Goal: Understand process/instructions: Learn how to perform a task or action

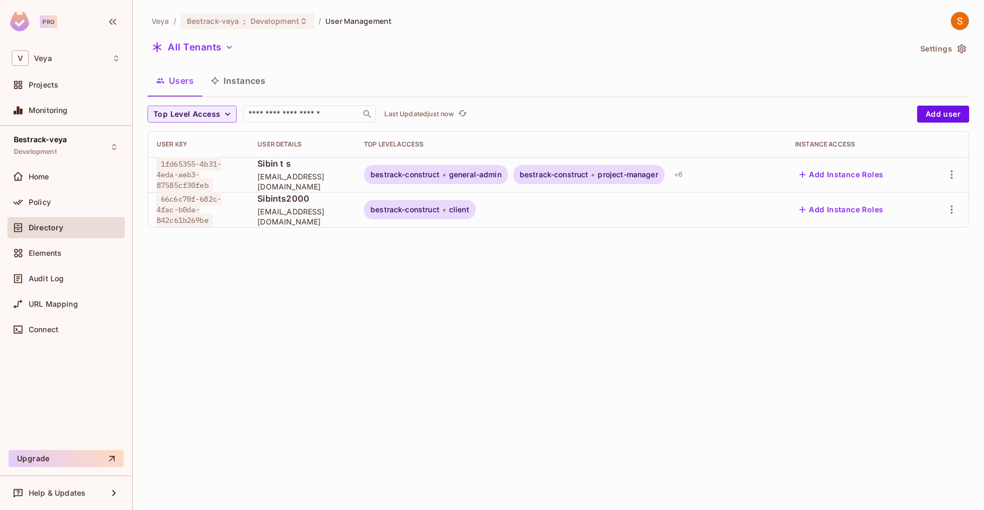
click at [469, 210] on span "client" at bounding box center [459, 209] width 20 height 8
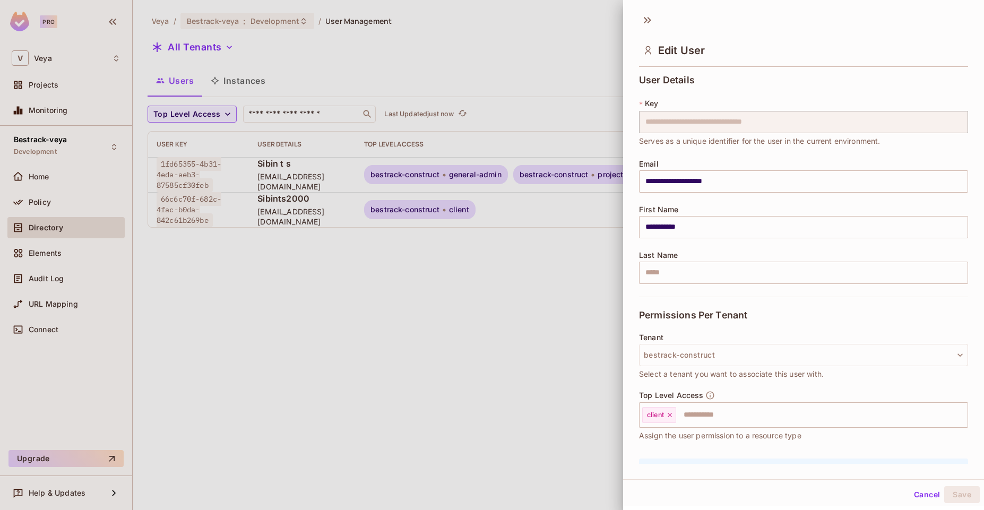
click at [604, 230] on div at bounding box center [492, 255] width 984 height 510
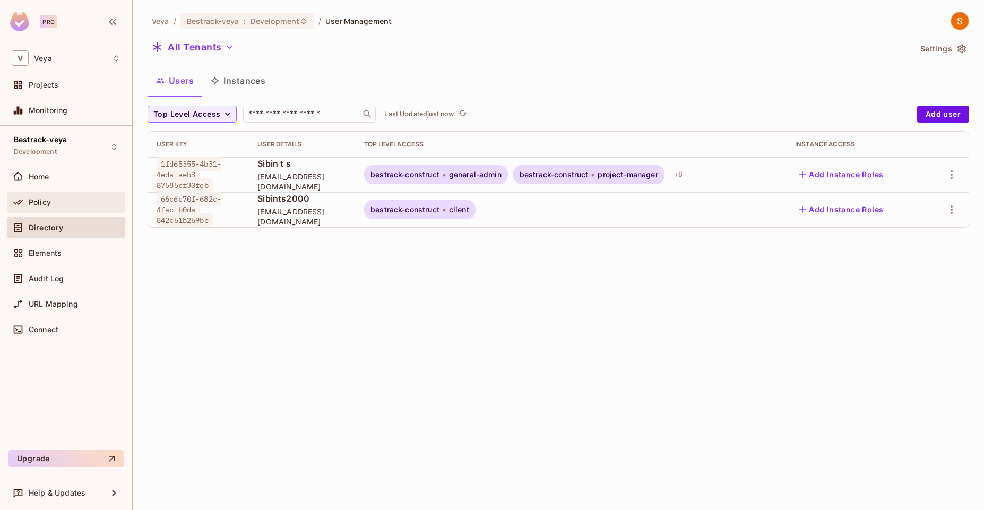
click at [39, 196] on div "Policy" at bounding box center [66, 202] width 109 height 13
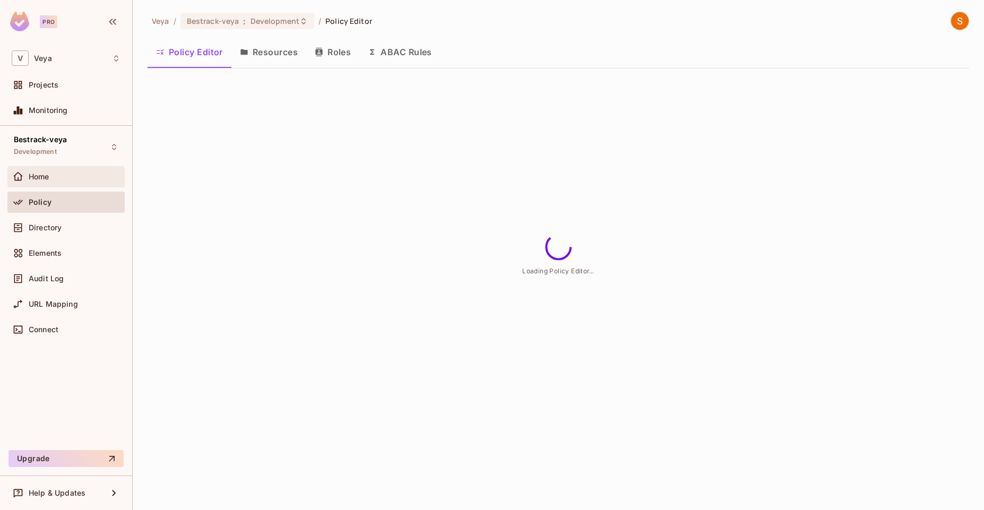
click at [53, 166] on div "Home" at bounding box center [65, 176] width 117 height 21
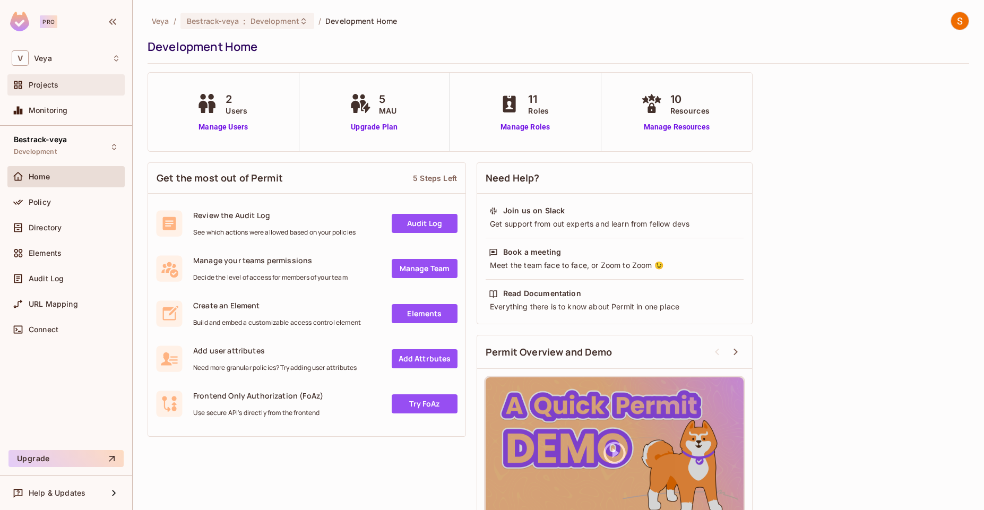
click at [39, 88] on span "Projects" at bounding box center [44, 85] width 30 height 8
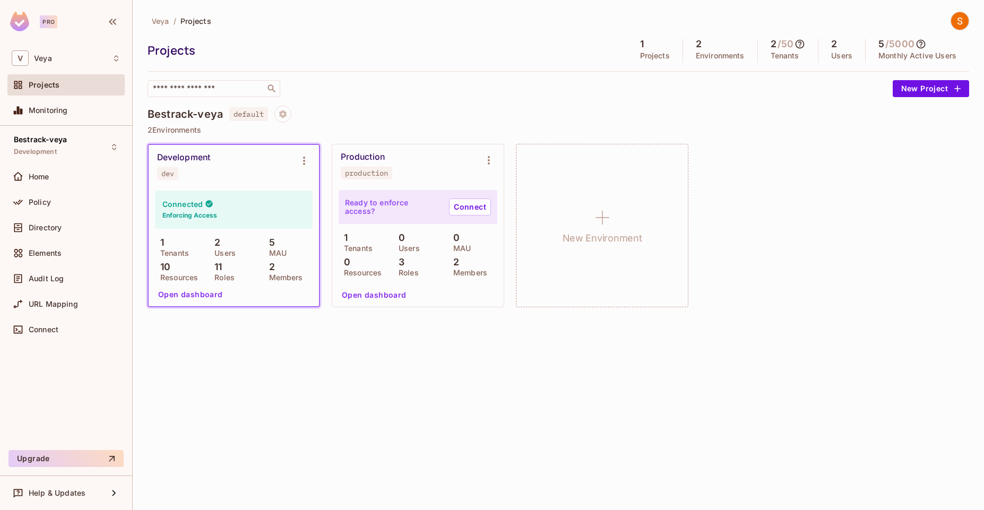
click at [368, 361] on div "Veya / Projects Projects 1 Projects 2 Environments 2 / 50 Tenants 2 Users 5 / 5…" at bounding box center [559, 255] width 852 height 510
click at [855, 140] on div "Bestrack-veya default 2 Environments Development dev Connected Enforcing Access…" at bounding box center [559, 212] width 822 height 213
click at [840, 52] on p "Users" at bounding box center [842, 56] width 21 height 8
click at [802, 48] on icon at bounding box center [800, 44] width 11 height 11
click at [775, 96] on div "0 Jun" at bounding box center [767, 97] width 19 height 30
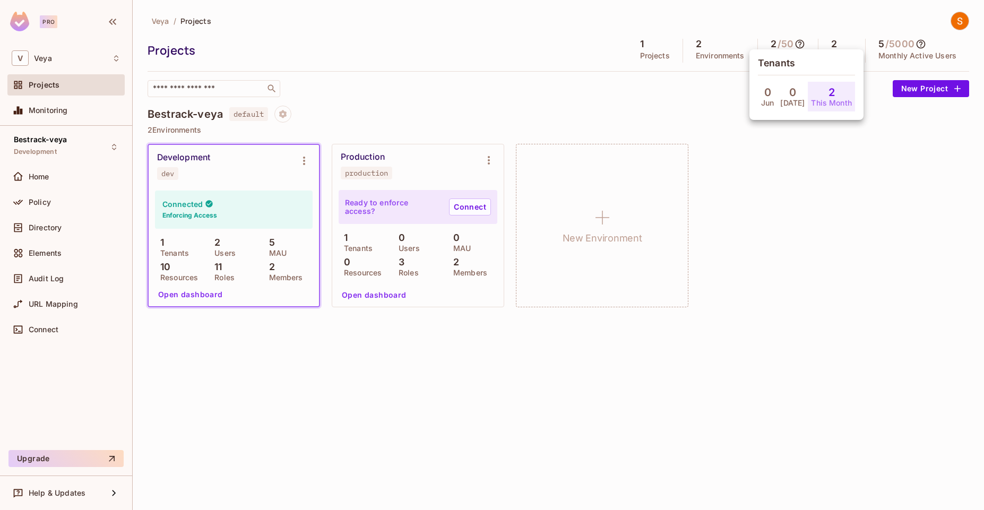
click at [788, 101] on p "Jul" at bounding box center [793, 103] width 24 height 8
click at [805, 153] on div at bounding box center [492, 255] width 984 height 510
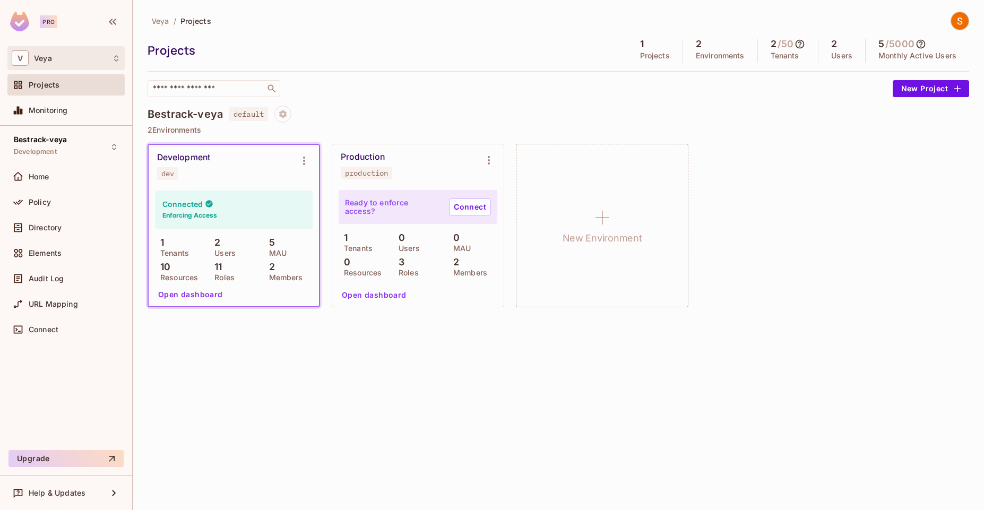
click at [112, 62] on icon at bounding box center [116, 58] width 8 height 8
click at [251, 64] on div at bounding box center [492, 255] width 984 height 510
click at [114, 67] on div "V Veya" at bounding box center [65, 58] width 117 height 24
drag, startPoint x: 557, startPoint y: 56, endPoint x: 635, endPoint y: 50, distance: 77.8
click at [635, 50] on div at bounding box center [492, 255] width 984 height 510
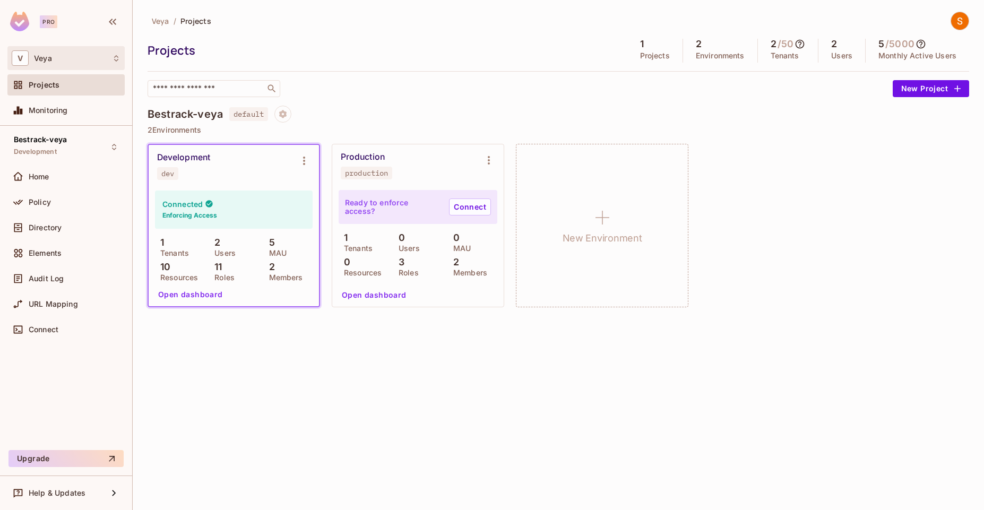
click at [120, 59] on icon at bounding box center [116, 58] width 8 height 8
click at [295, 75] on div at bounding box center [492, 255] width 984 height 510
click at [118, 56] on icon at bounding box center [116, 58] width 8 height 8
click at [336, 68] on div at bounding box center [492, 255] width 984 height 510
click at [114, 50] on div "V Veya" at bounding box center [65, 58] width 117 height 24
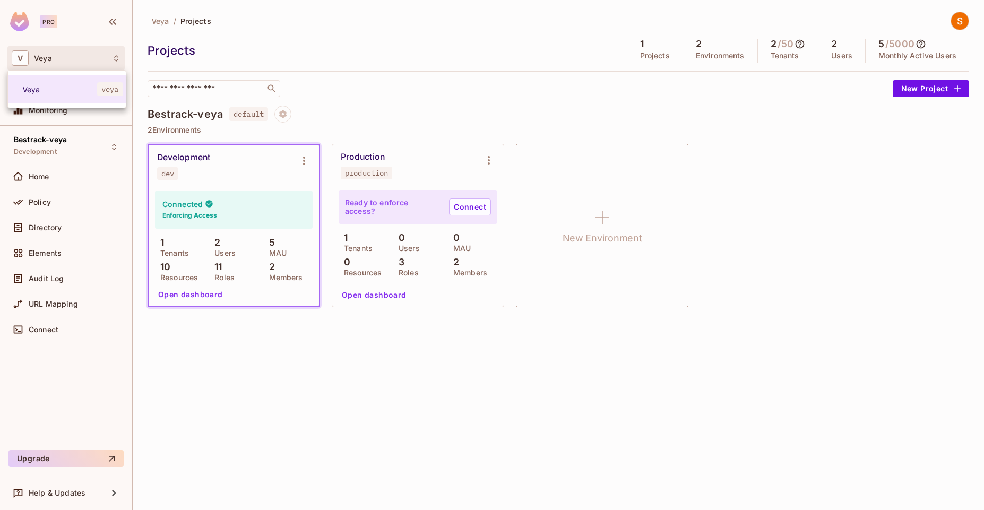
click at [307, 53] on div at bounding box center [492, 255] width 984 height 510
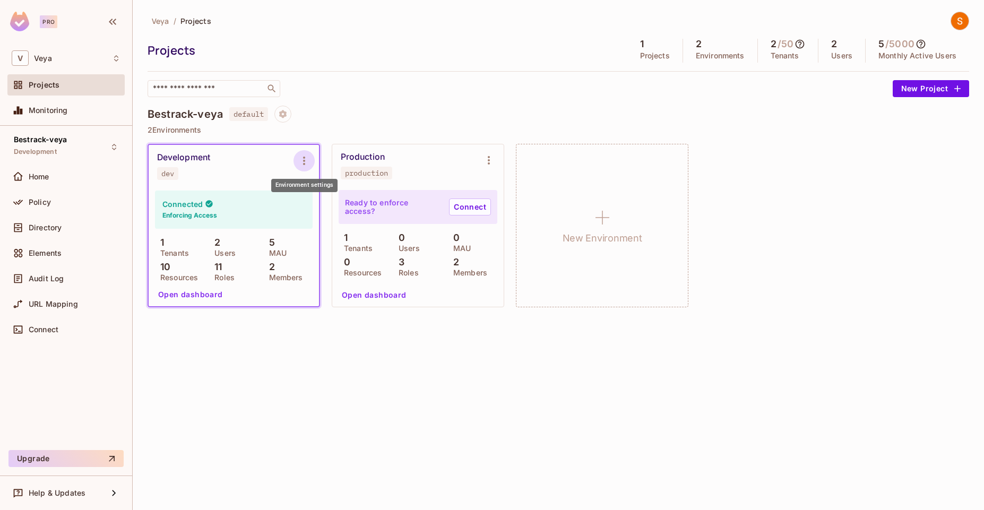
click at [309, 157] on icon "Environment settings" at bounding box center [304, 161] width 13 height 13
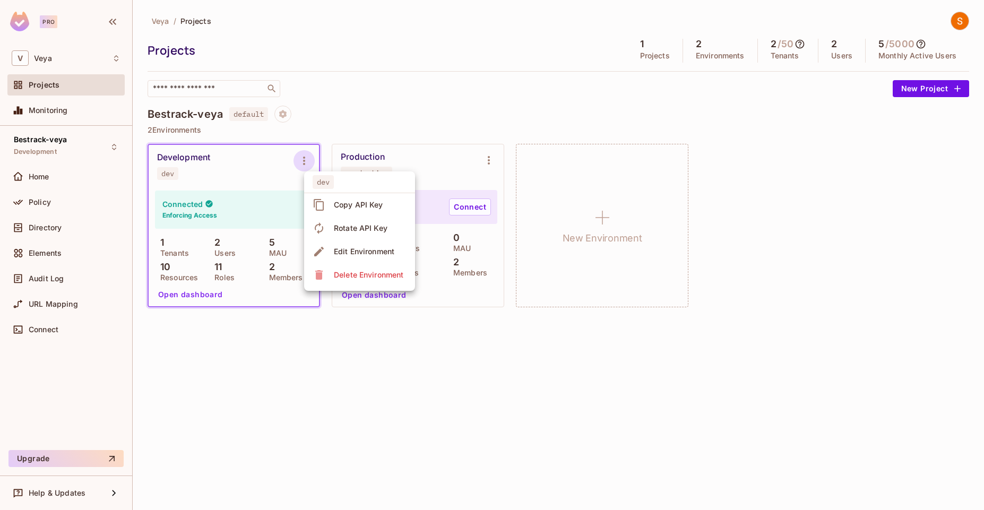
click at [365, 124] on div at bounding box center [492, 255] width 984 height 510
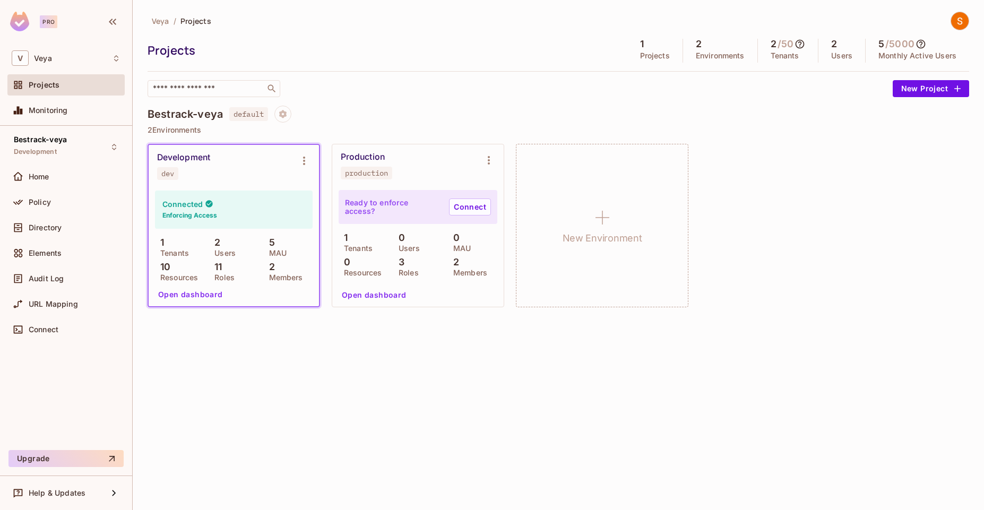
click at [802, 45] on icon at bounding box center [800, 44] width 11 height 11
click at [821, 102] on p "This Month" at bounding box center [831, 103] width 41 height 8
click at [894, 172] on div at bounding box center [492, 255] width 984 height 510
click at [69, 152] on div "Bestrack-veya Development" at bounding box center [65, 146] width 117 height 29
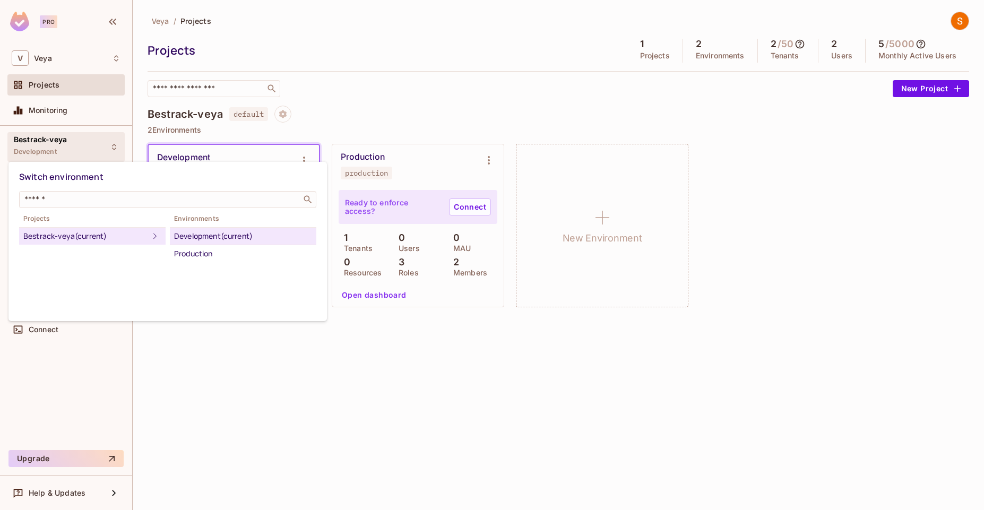
click at [378, 98] on div at bounding box center [492, 255] width 984 height 510
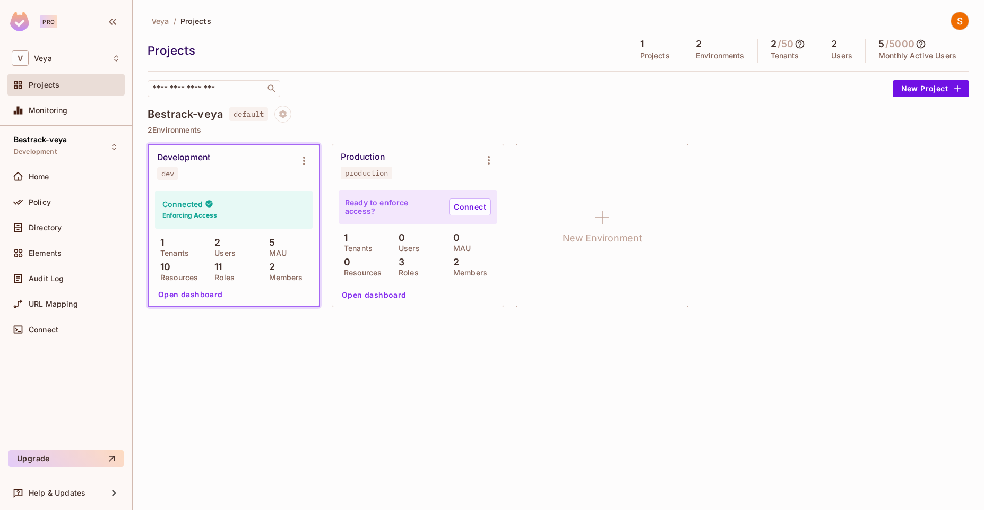
click at [227, 209] on div "Connected Enforcing Access" at bounding box center [234, 210] width 158 height 38
click at [180, 293] on button "Open dashboard" at bounding box center [190, 294] width 73 height 17
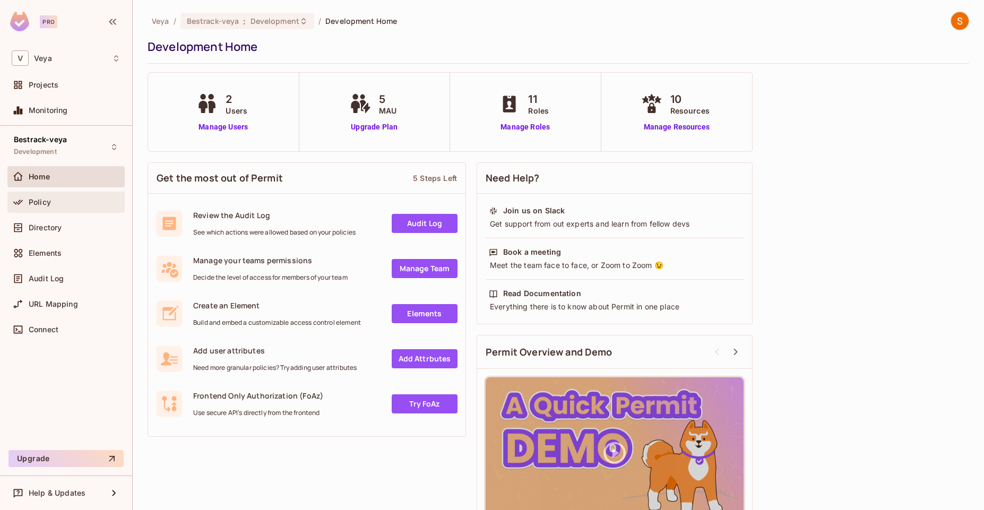
click at [41, 202] on span "Policy" at bounding box center [40, 202] width 22 height 8
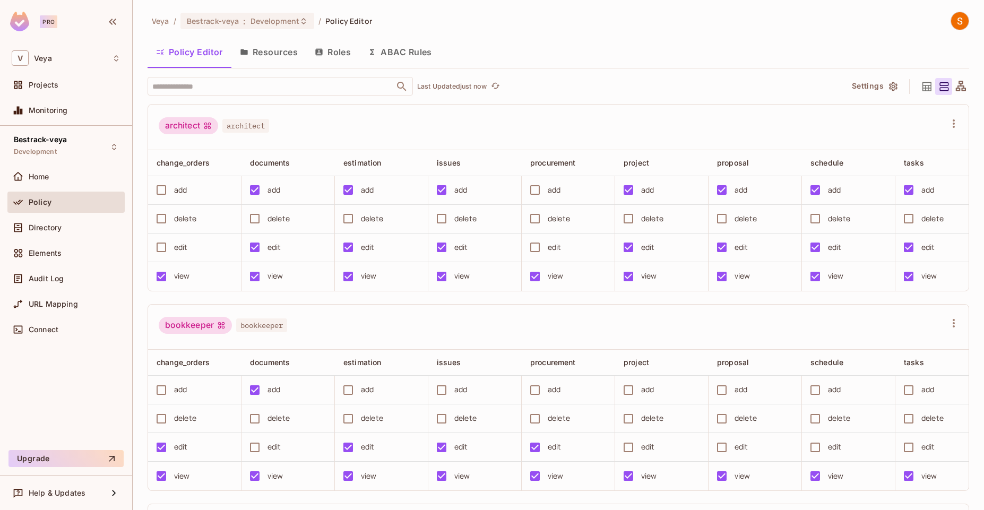
click at [268, 53] on button "Resources" at bounding box center [269, 52] width 75 height 27
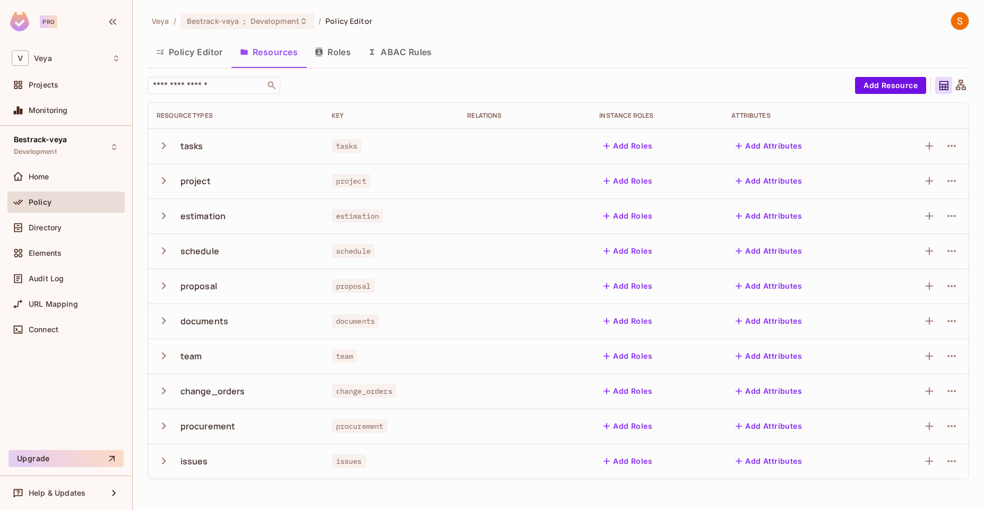
click at [353, 58] on button "Roles" at bounding box center [332, 52] width 53 height 27
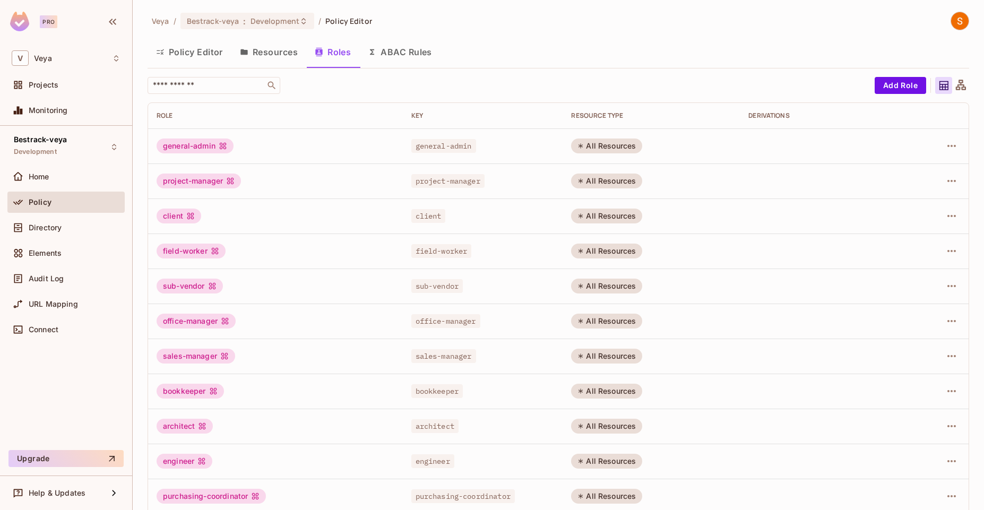
click at [952, 142] on div at bounding box center [935, 146] width 52 height 17
click at [946, 145] on icon "button" at bounding box center [952, 146] width 13 height 13
click at [781, 33] on div at bounding box center [492, 255] width 984 height 510
click at [946, 144] on icon "button" at bounding box center [952, 146] width 13 height 13
click at [950, 91] on div at bounding box center [492, 255] width 984 height 510
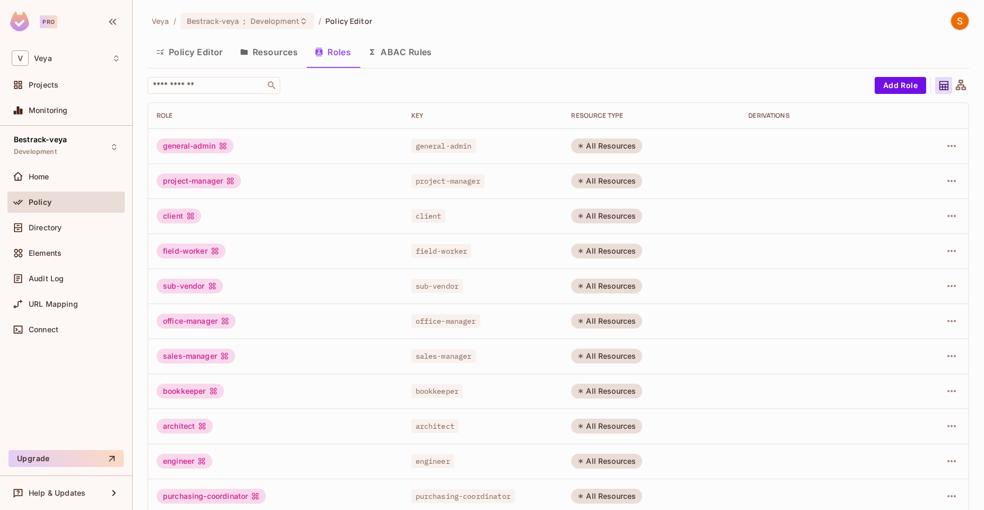
click at [956, 90] on icon at bounding box center [961, 85] width 10 height 10
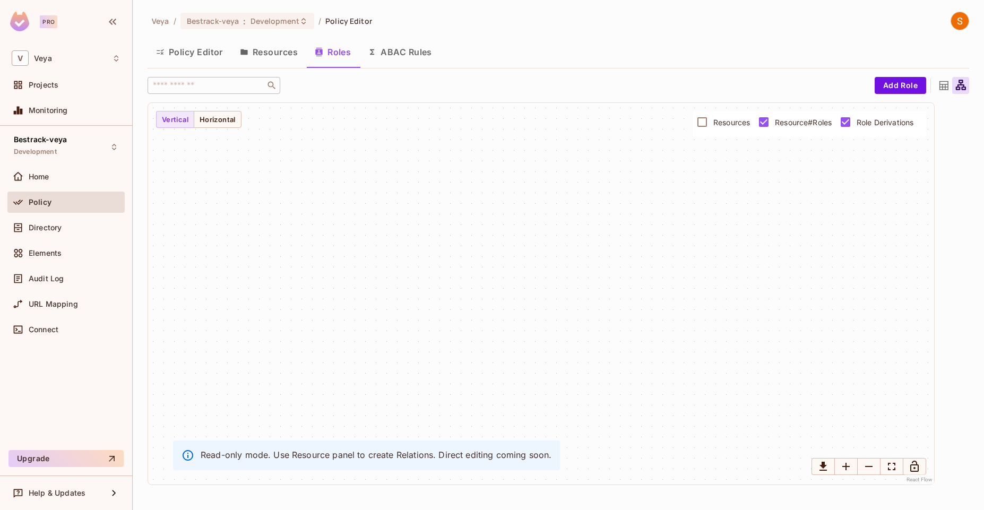
click at [936, 85] on div at bounding box center [944, 85] width 17 height 17
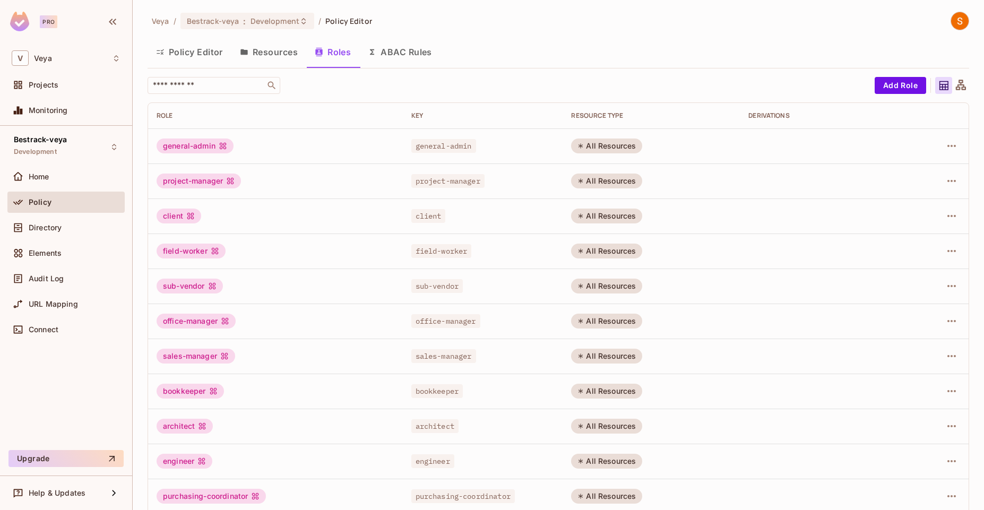
click at [956, 84] on icon at bounding box center [961, 85] width 10 height 10
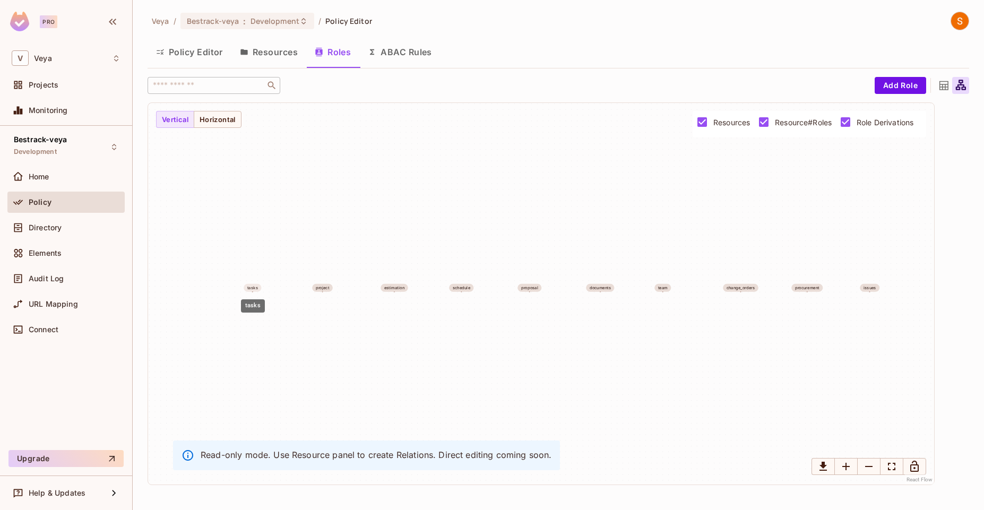
click at [253, 288] on div "tasks" at bounding box center [252, 288] width 11 height 5
click at [324, 291] on div "project" at bounding box center [322, 288] width 21 height 8
click at [942, 81] on icon at bounding box center [944, 85] width 9 height 9
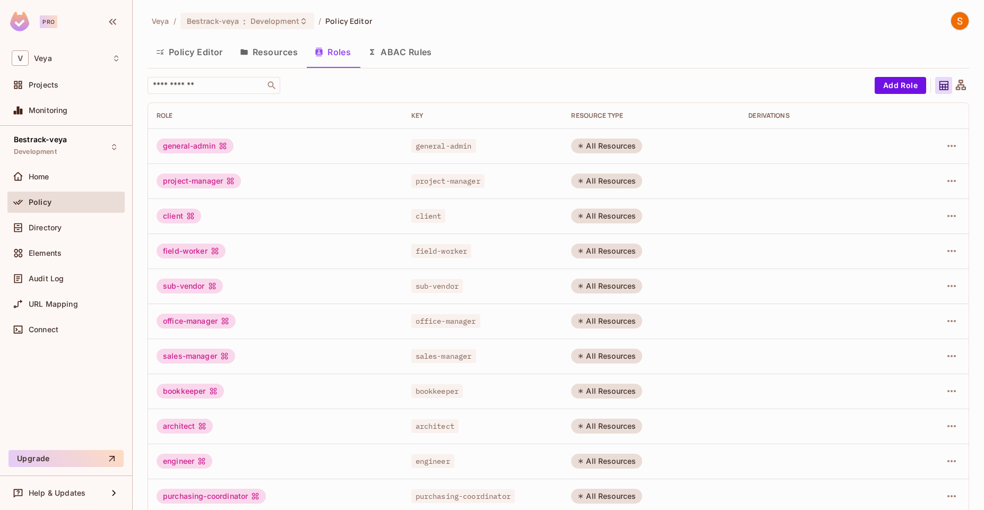
click at [963, 81] on div "Veya / Bestrack-veya : Development / Policy Editor Policy Editor Resources Role…" at bounding box center [559, 255] width 852 height 510
click at [955, 82] on icon at bounding box center [961, 85] width 13 height 13
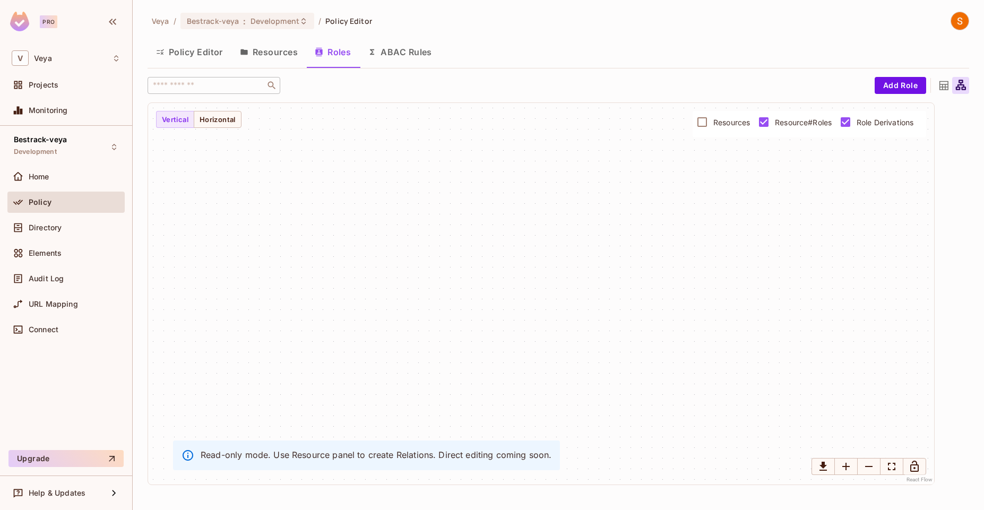
click at [939, 89] on icon at bounding box center [944, 85] width 13 height 13
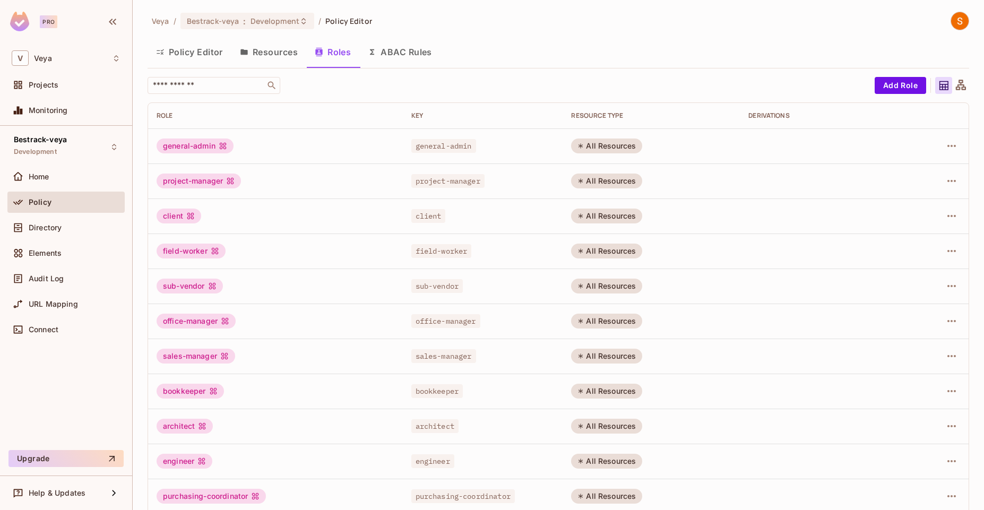
click at [271, 53] on button "Resources" at bounding box center [269, 52] width 75 height 27
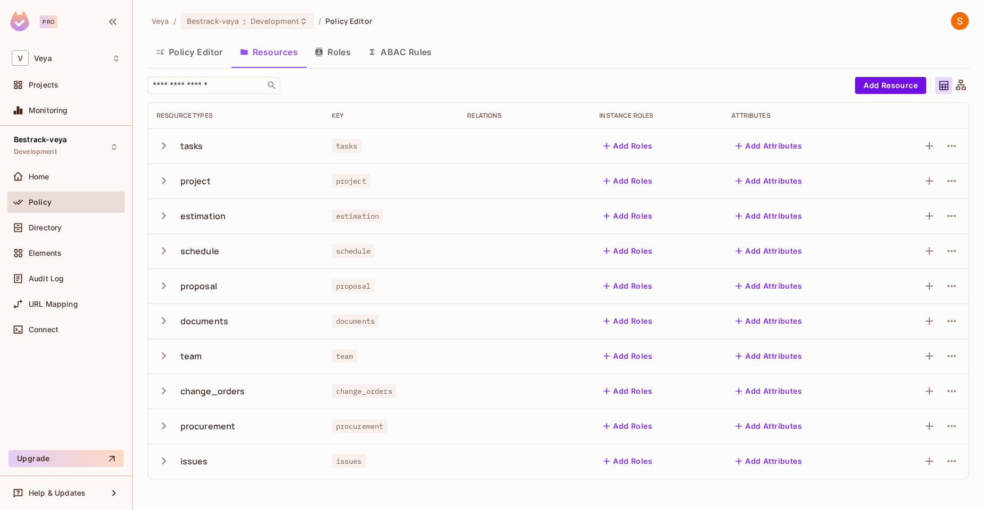
click at [206, 52] on button "Policy Editor" at bounding box center [190, 52] width 84 height 27
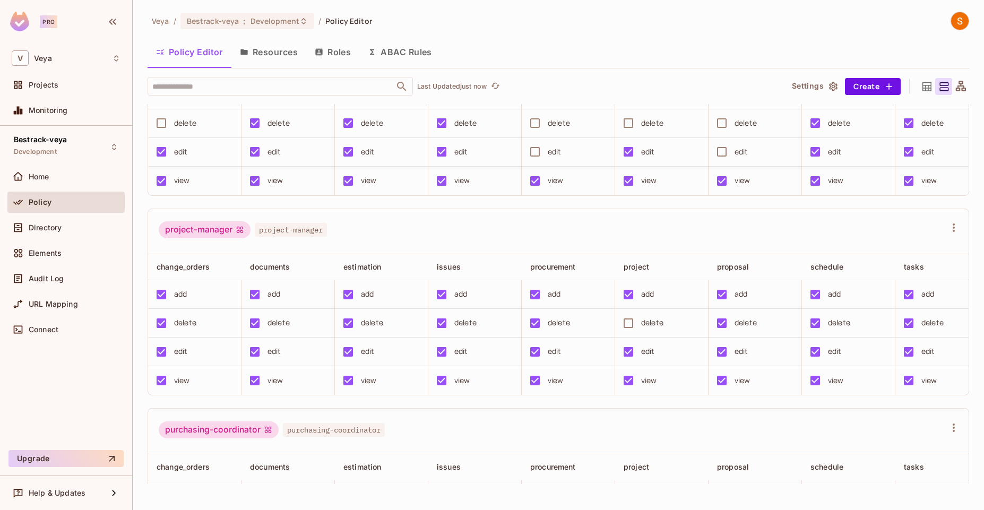
scroll to position [1258, 0]
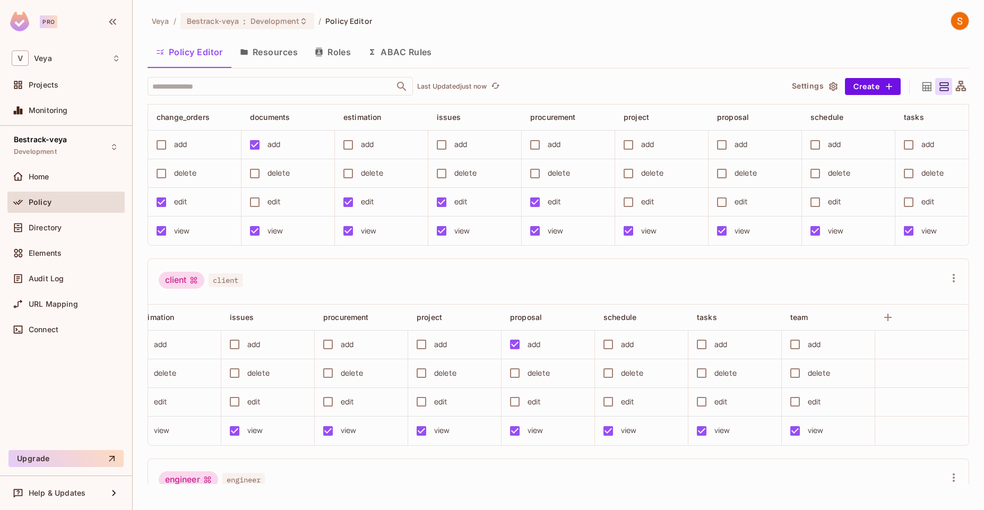
scroll to position [0, 0]
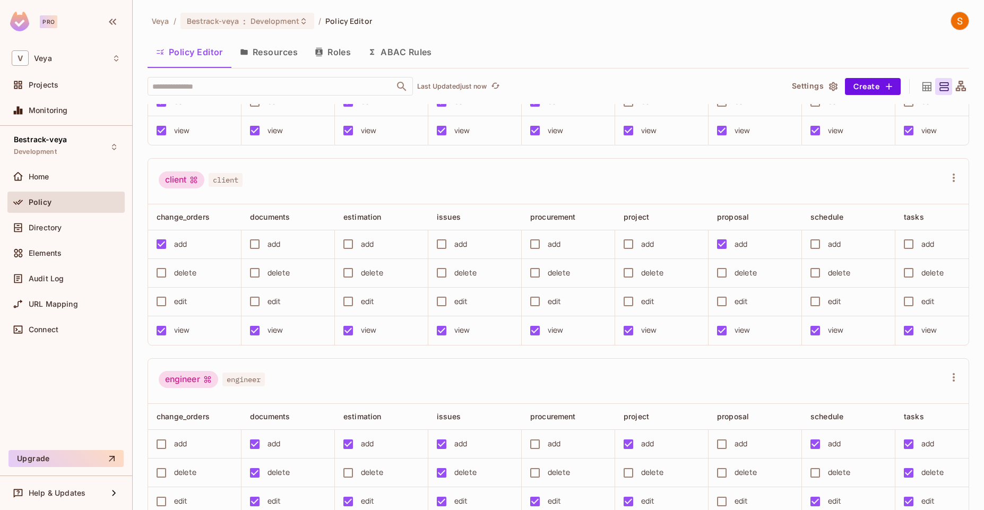
click at [650, 192] on div "client client" at bounding box center [552, 182] width 787 height 20
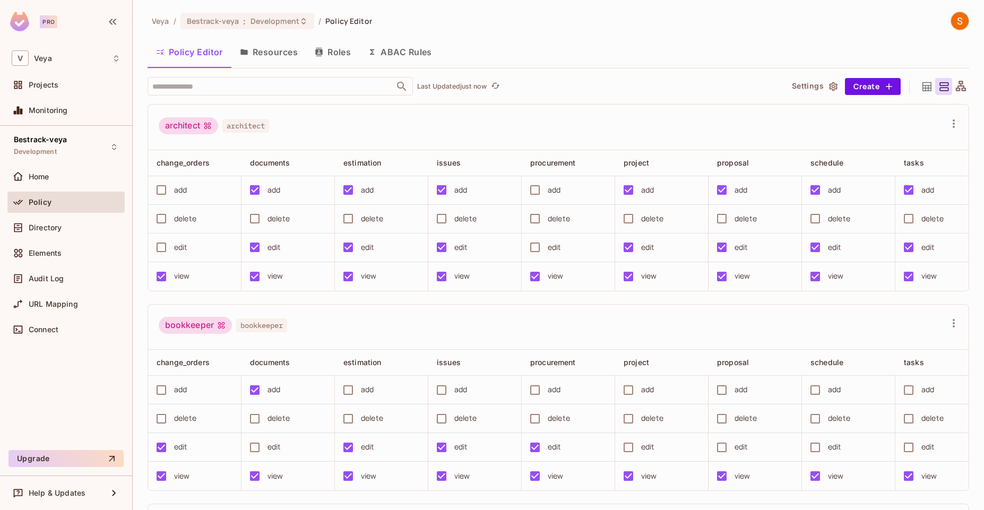
click at [829, 84] on icon "button" at bounding box center [833, 86] width 8 height 9
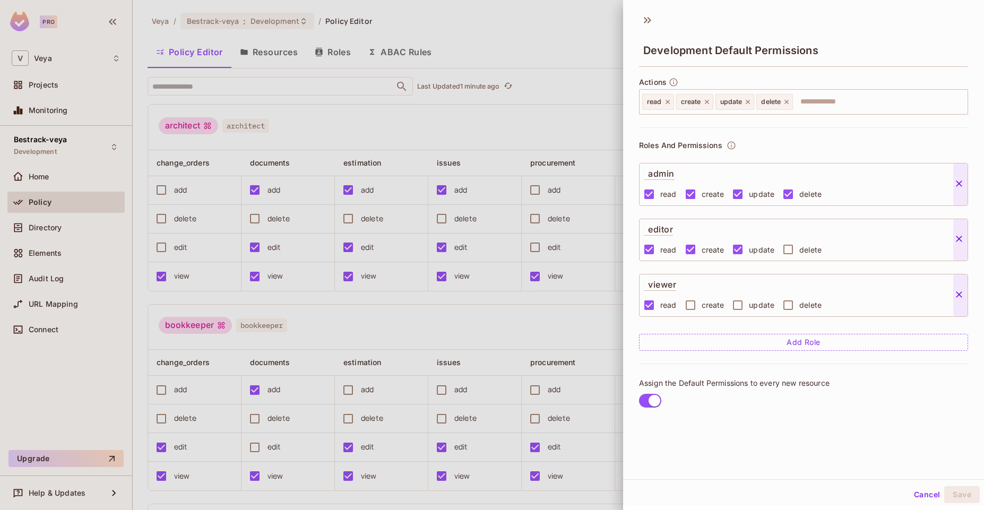
click at [571, 123] on div at bounding box center [492, 255] width 984 height 510
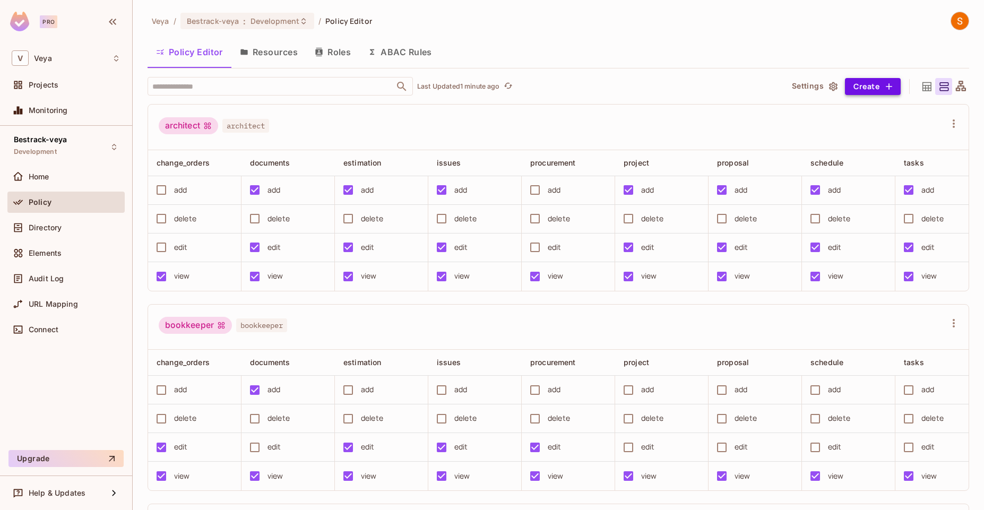
click at [854, 81] on button "Create" at bounding box center [873, 86] width 56 height 17
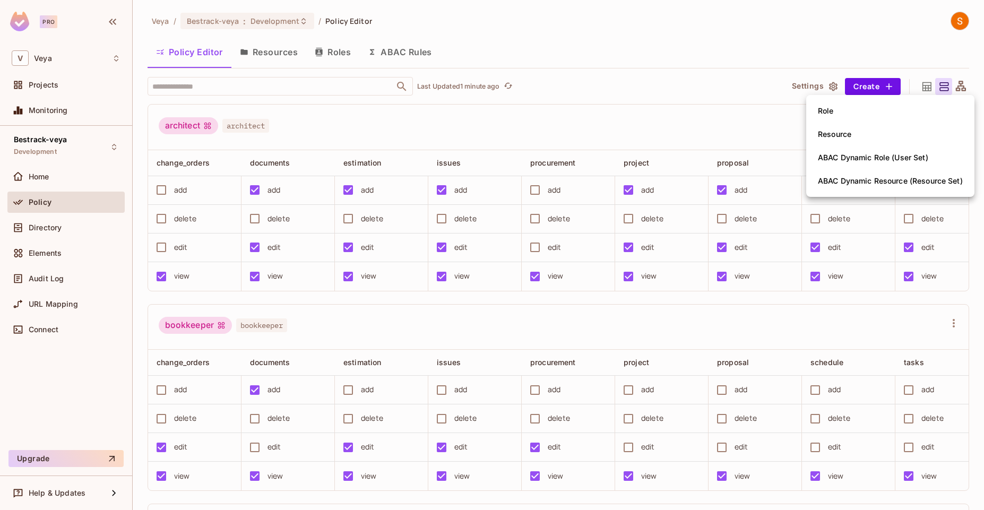
click at [752, 113] on div at bounding box center [492, 255] width 984 height 510
click at [828, 85] on icon "button" at bounding box center [833, 86] width 11 height 11
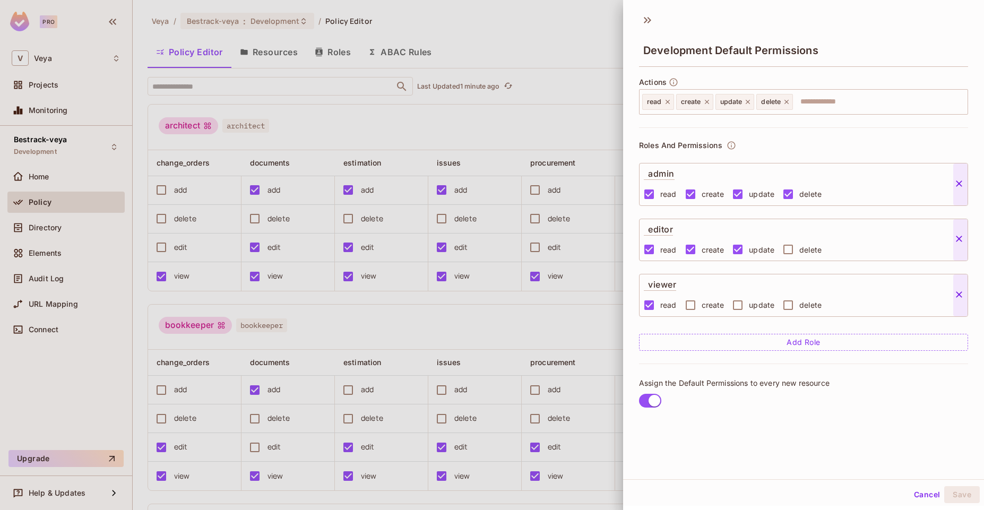
scroll to position [2, 0]
click at [642, 16] on icon at bounding box center [647, 18] width 17 height 17
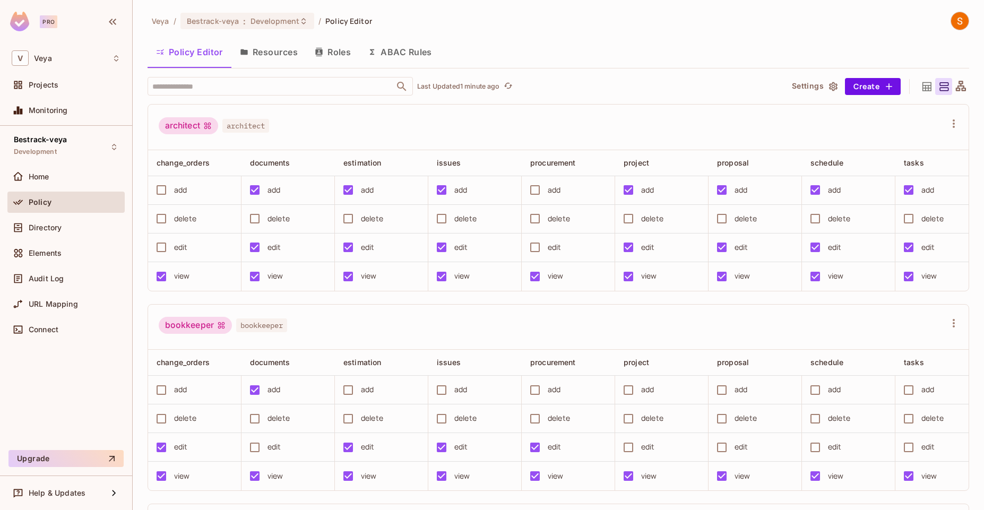
click at [567, 62] on div "Policy Editor Resources Roles ABAC Rules" at bounding box center [559, 52] width 822 height 27
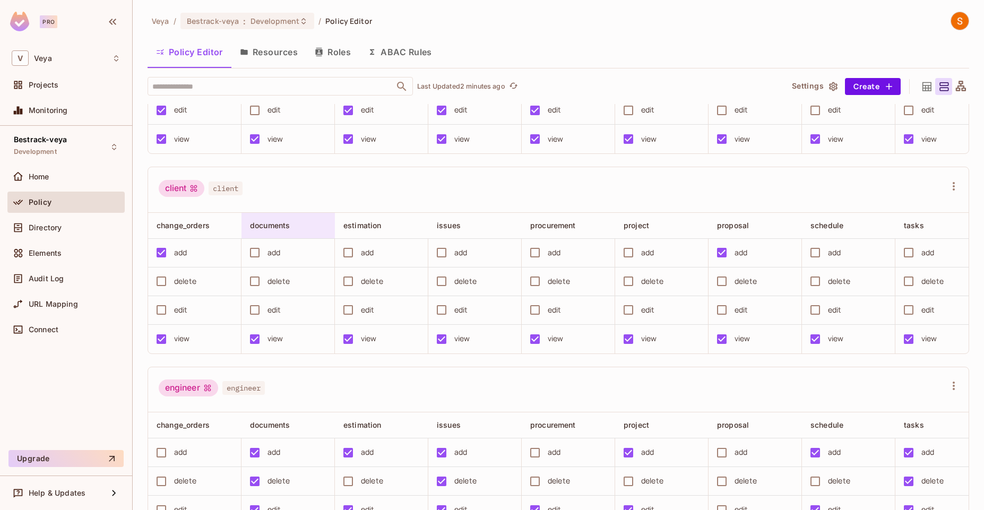
click at [272, 230] on span "documents" at bounding box center [270, 225] width 40 height 9
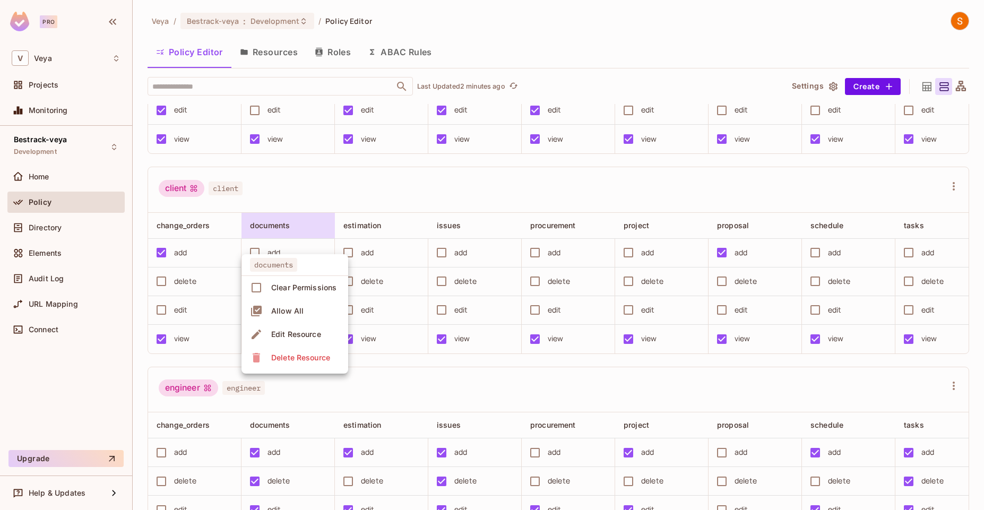
click at [296, 204] on div at bounding box center [492, 255] width 984 height 510
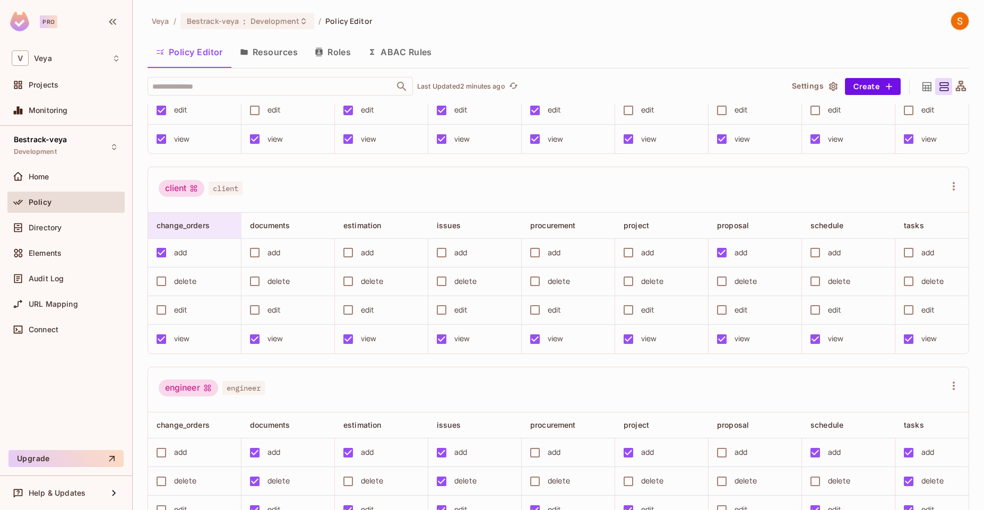
click at [212, 231] on div "change_orders" at bounding box center [192, 225] width 70 height 11
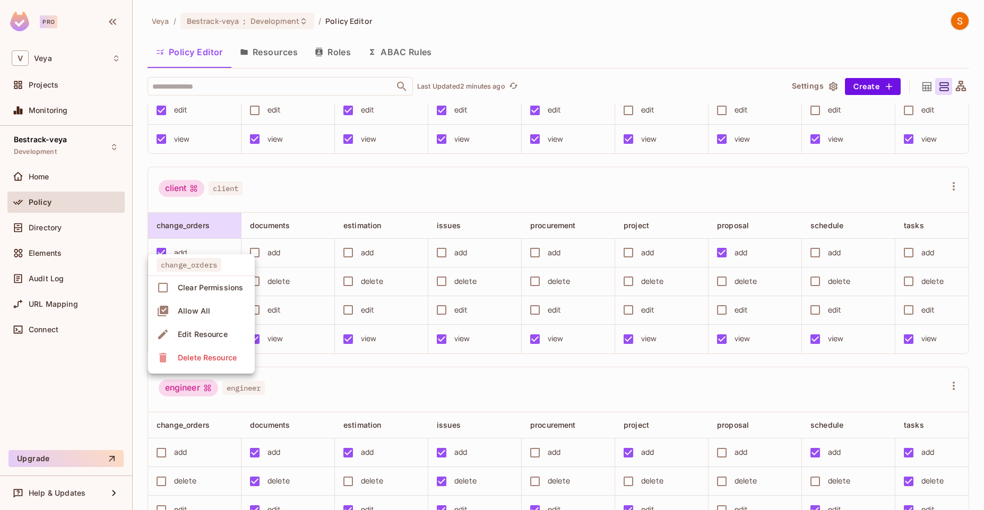
click at [312, 210] on div at bounding box center [492, 255] width 984 height 510
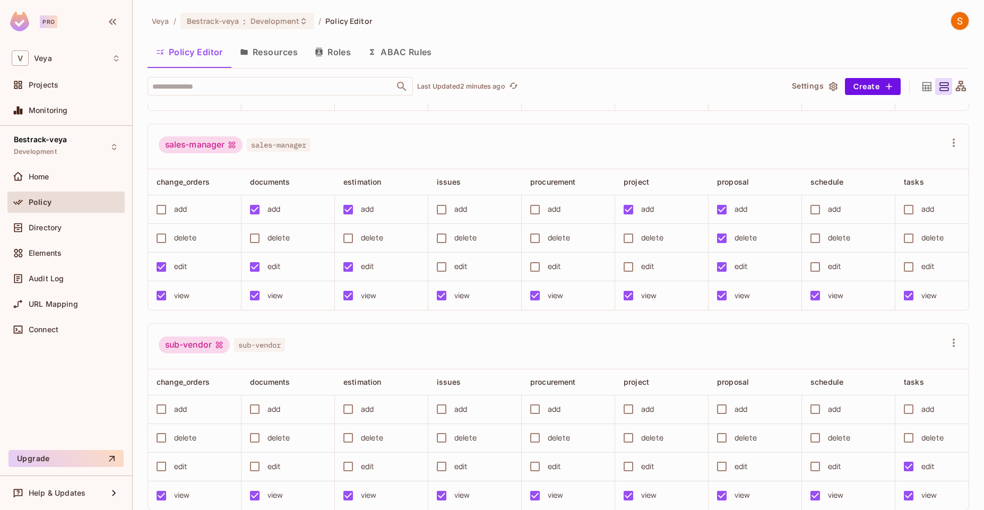
scroll to position [35, 0]
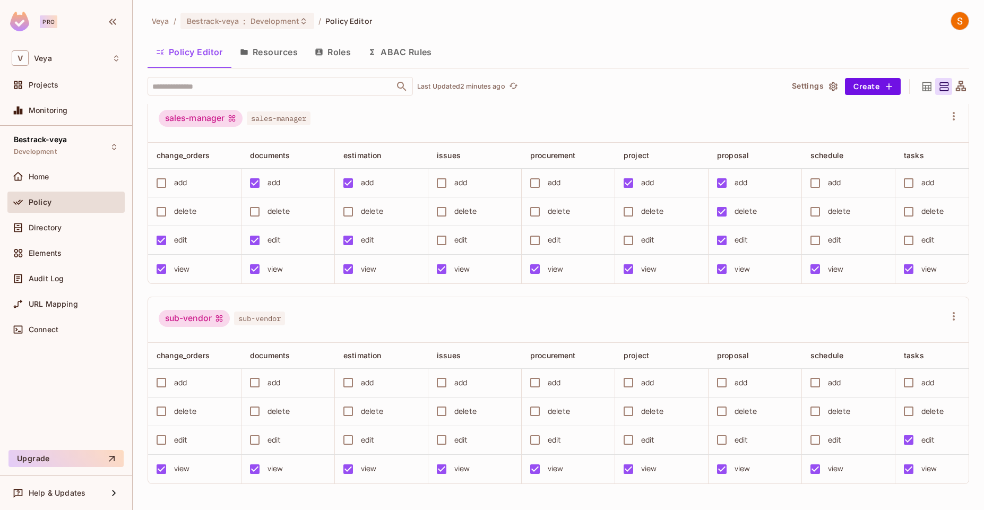
click at [362, 310] on div "sub-vendor sub-vendor" at bounding box center [552, 320] width 787 height 20
click at [568, 92] on div "​ Last Updated 3 minutes ago" at bounding box center [461, 86] width 627 height 19
click at [112, 28] on icon "button" at bounding box center [112, 21] width 13 height 13
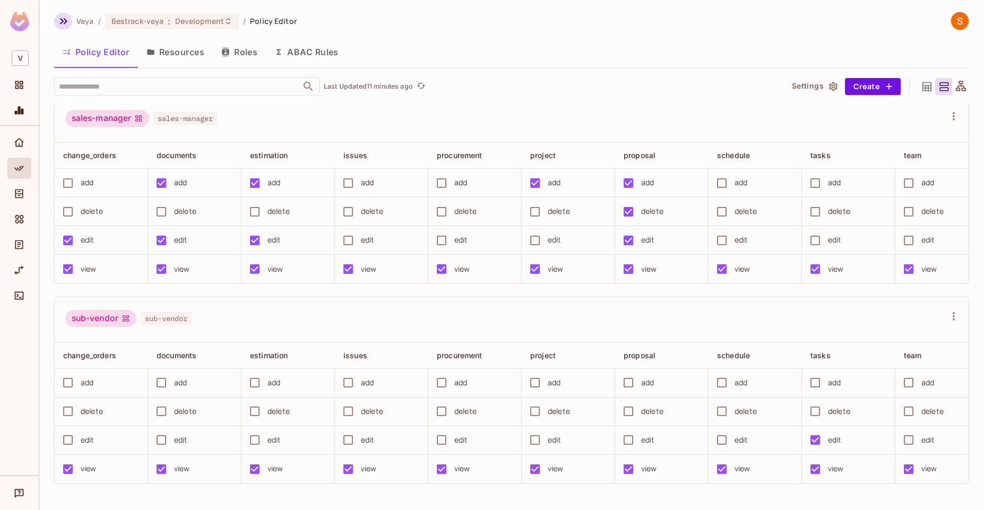
click at [70, 26] on button "button" at bounding box center [63, 21] width 18 height 17
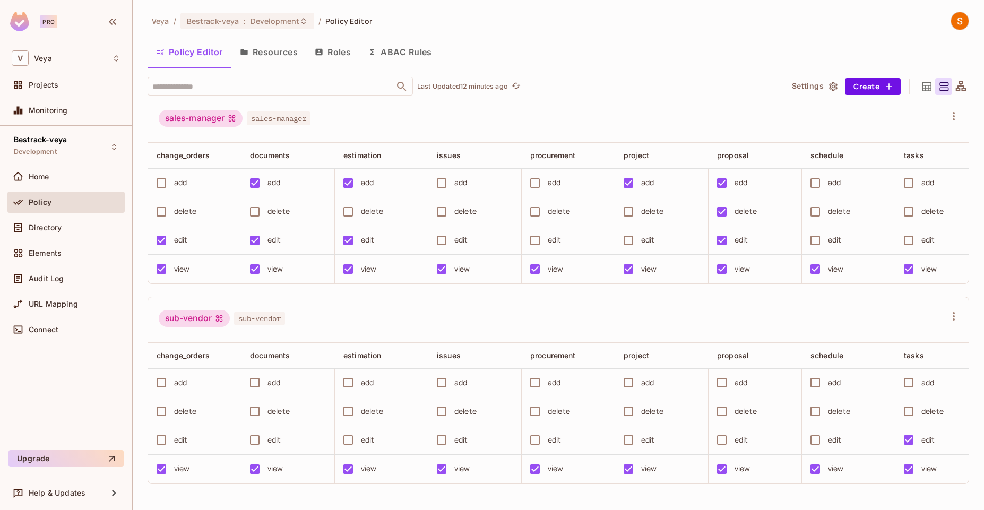
click at [597, 70] on div "Veya / Bestrack-veya : Development / Policy Editor Policy Editor Resources Role…" at bounding box center [559, 261] width 822 height 499
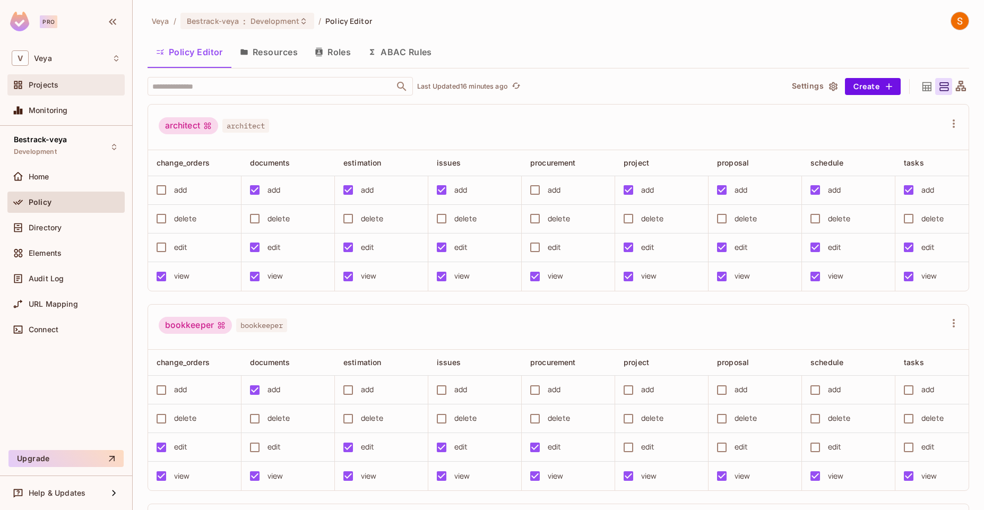
click at [61, 93] on div "Projects" at bounding box center [65, 84] width 117 height 21
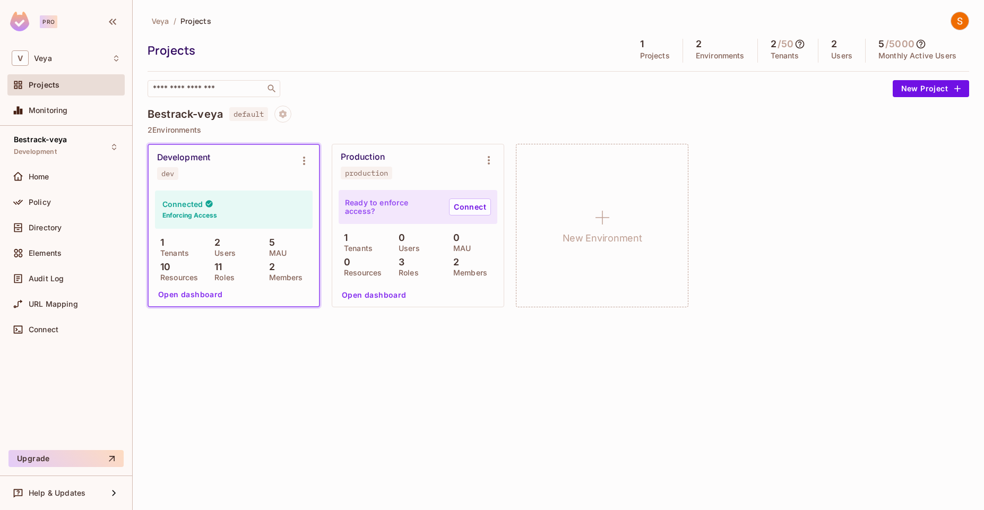
click at [627, 112] on div "Bestrack-veya default" at bounding box center [559, 114] width 822 height 17
click at [492, 168] on button "Environment settings" at bounding box center [488, 160] width 21 height 21
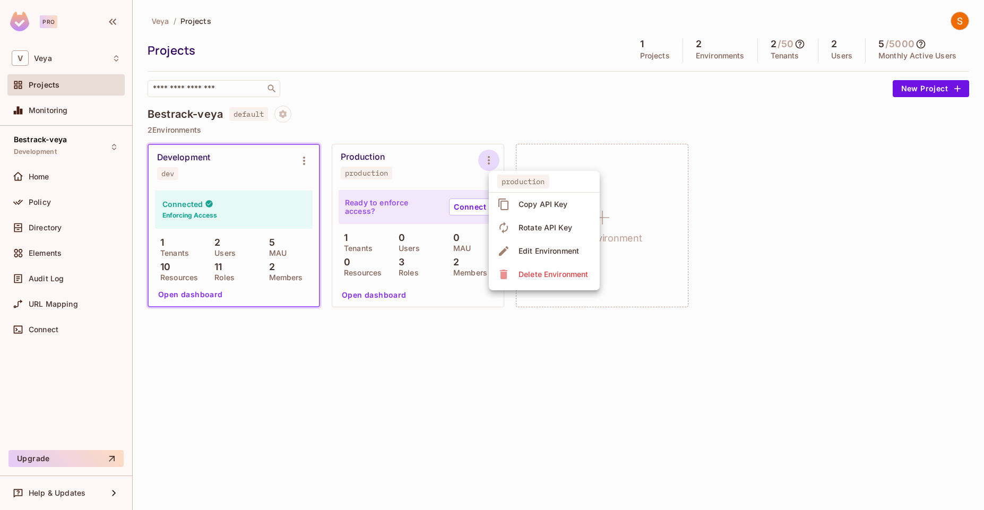
click at [553, 151] on div at bounding box center [492, 255] width 984 height 510
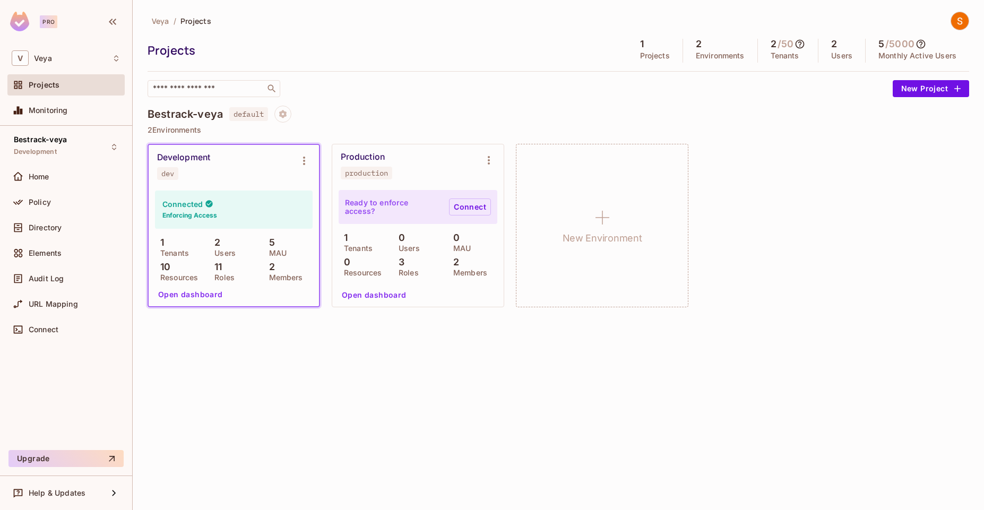
click at [475, 205] on link "Connect" at bounding box center [470, 207] width 42 height 17
click at [345, 123] on div "Bestrack-veya default 2 Environments Development dev Connected Enforcing Access…" at bounding box center [559, 212] width 822 height 213
click at [288, 111] on icon "Project settings" at bounding box center [283, 114] width 10 height 10
click at [368, 96] on div at bounding box center [492, 255] width 984 height 510
click at [194, 296] on button "Open dashboard" at bounding box center [190, 294] width 73 height 17
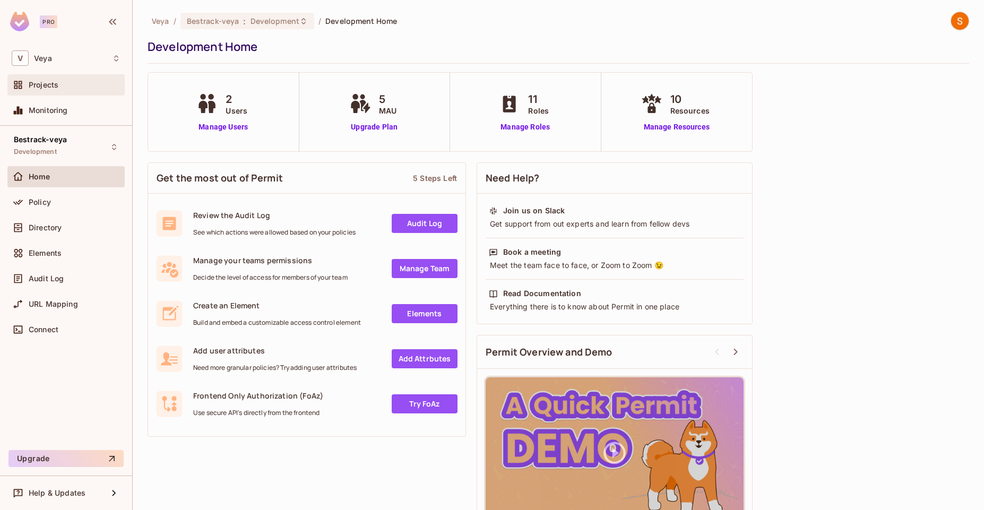
click at [52, 83] on span "Projects" at bounding box center [44, 85] width 30 height 8
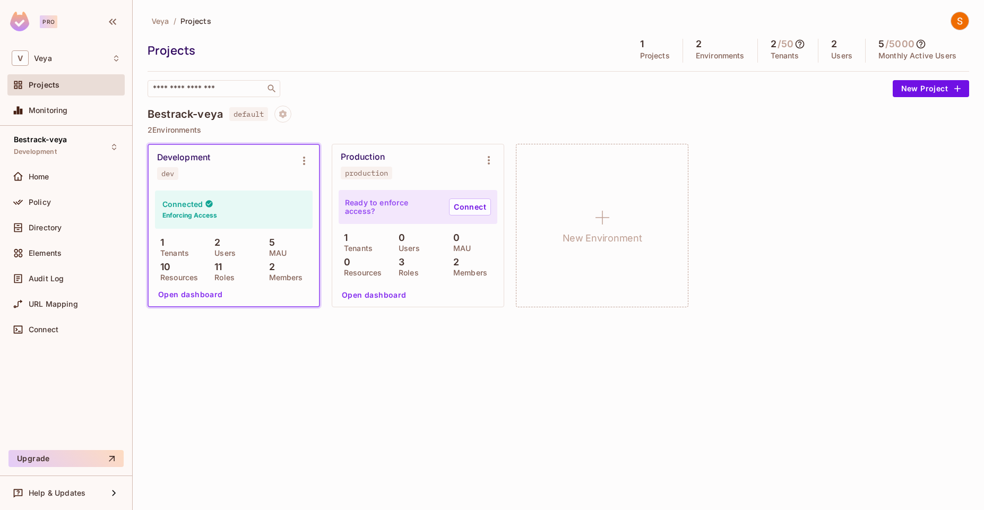
click at [204, 288] on button "Open dashboard" at bounding box center [190, 294] width 73 height 17
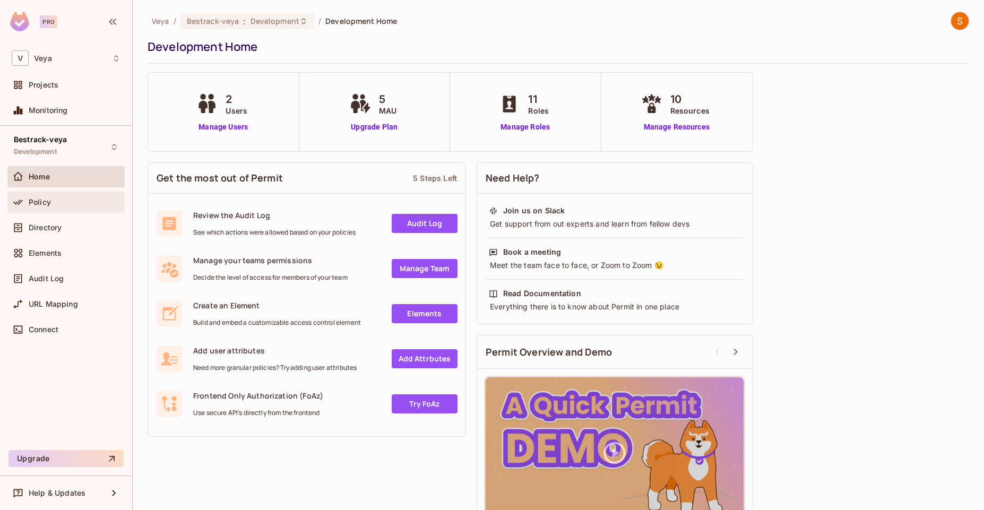
click at [78, 202] on div "Policy" at bounding box center [75, 202] width 92 height 8
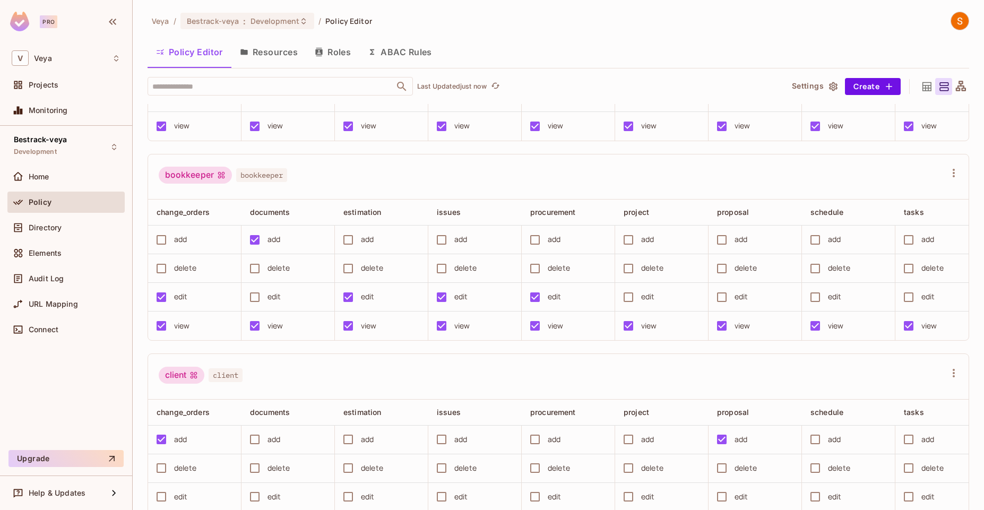
scroll to position [247, 0]
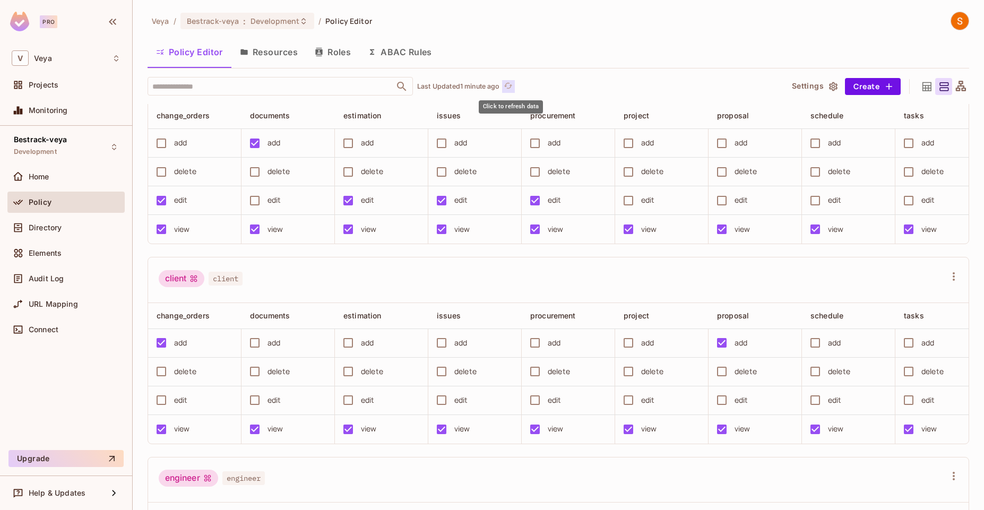
click at [508, 84] on icon "refresh" at bounding box center [508, 85] width 8 height 6
click at [641, 59] on div "Policy Editor Resources Roles ABAC Rules" at bounding box center [559, 52] width 822 height 27
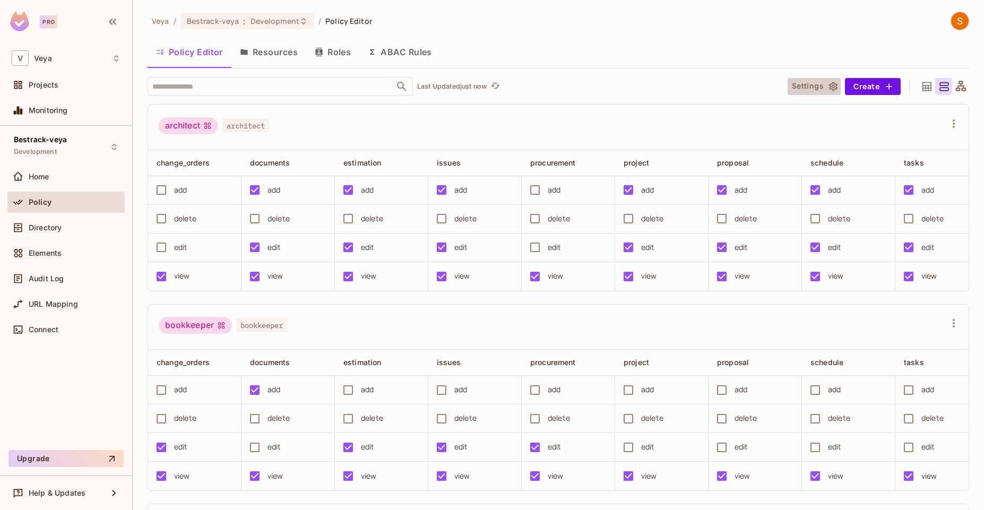
click at [828, 83] on icon "button" at bounding box center [833, 86] width 11 height 11
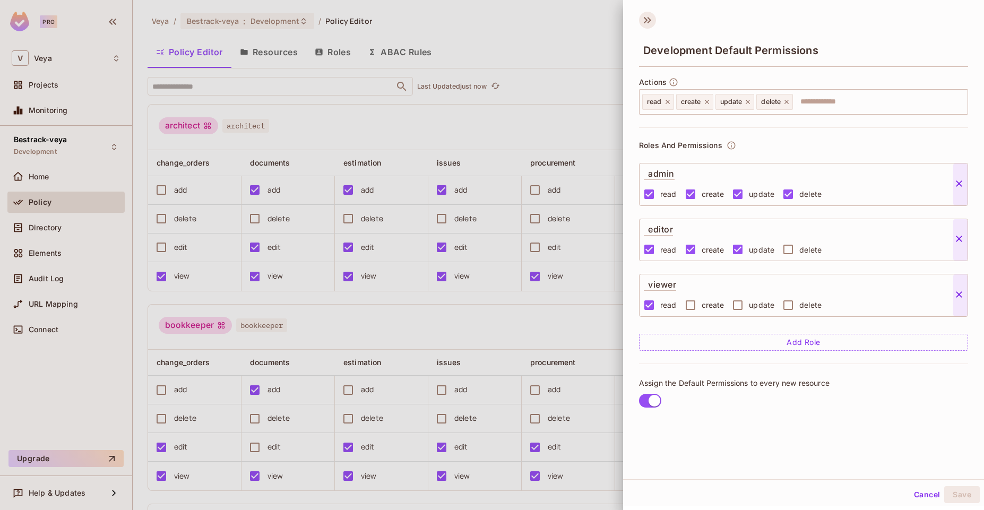
click at [653, 20] on icon at bounding box center [647, 20] width 17 height 17
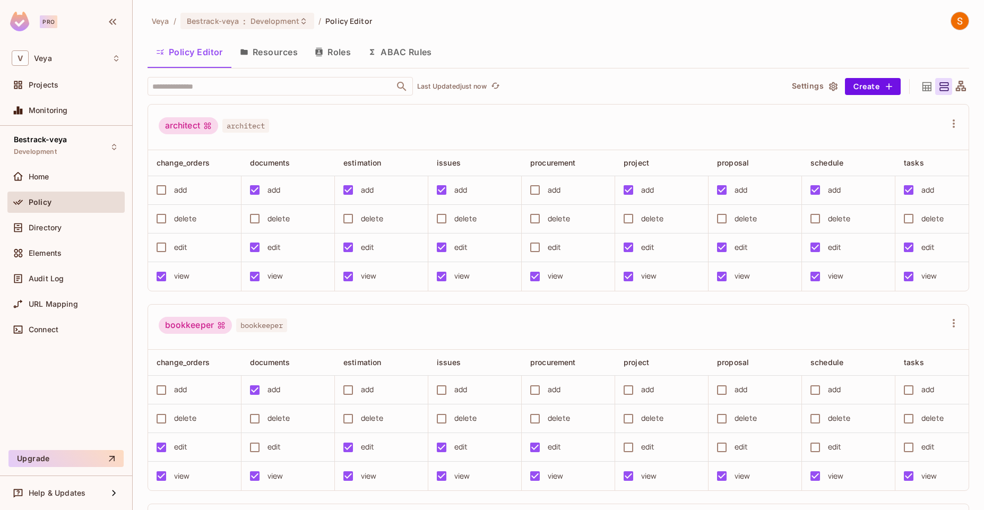
click at [819, 84] on button "Settings" at bounding box center [814, 86] width 53 height 17
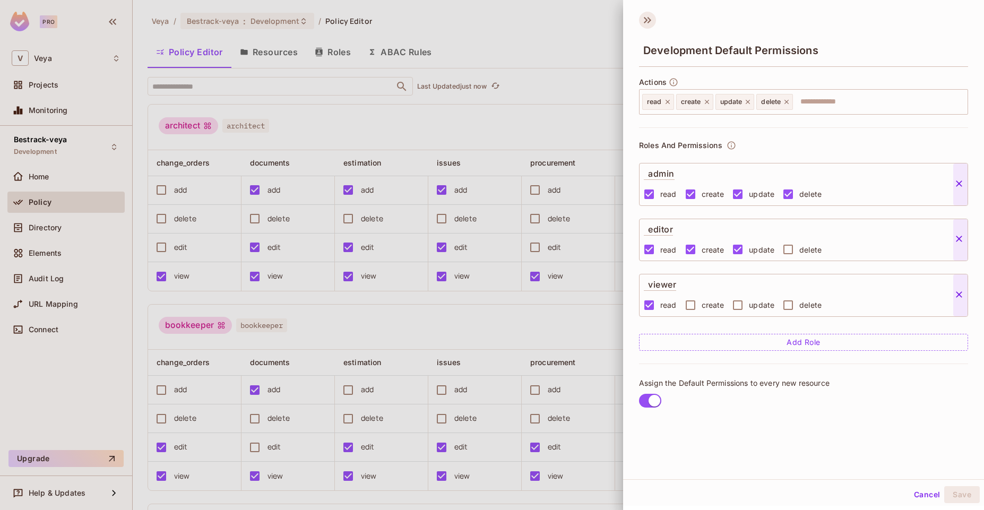
click at [644, 18] on icon at bounding box center [647, 20] width 17 height 17
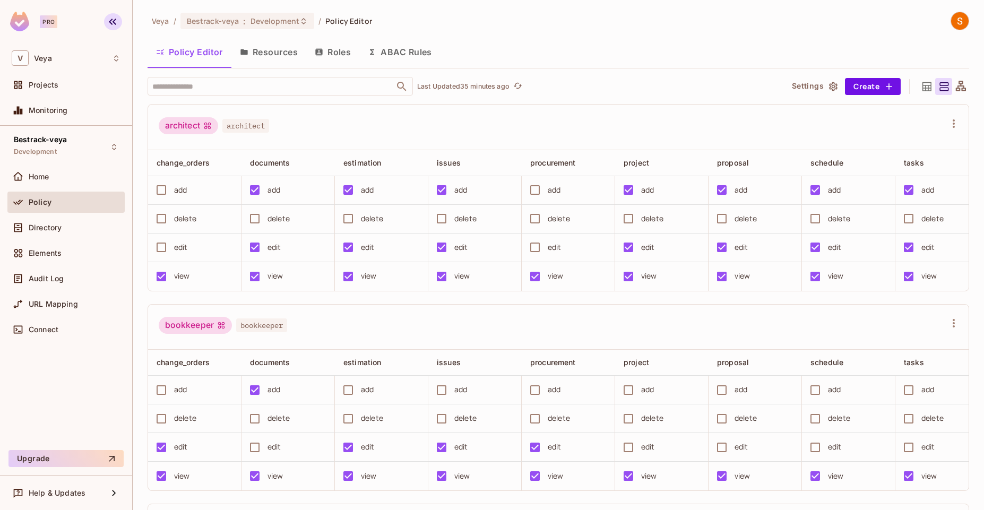
click at [115, 26] on icon "button" at bounding box center [112, 21] width 13 height 13
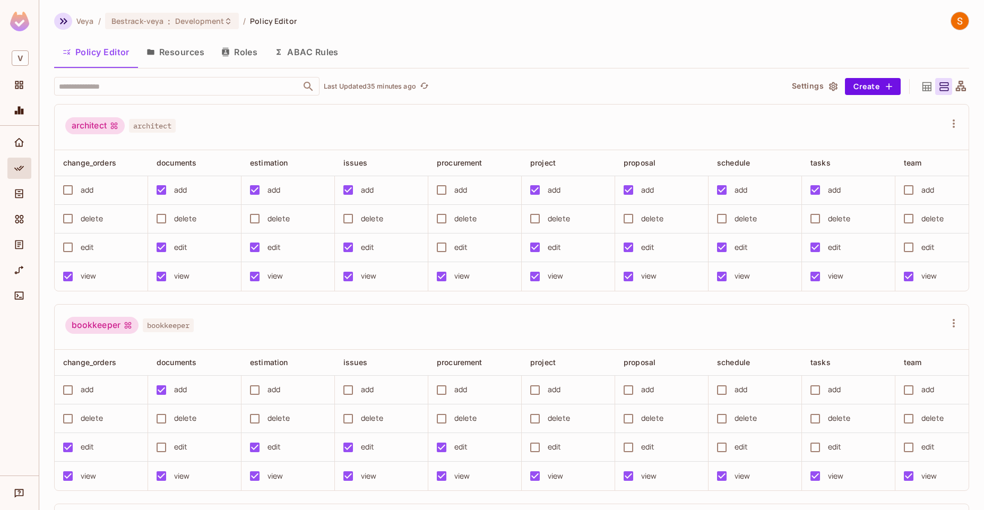
click at [58, 21] on icon "button" at bounding box center [63, 21] width 13 height 13
